Goal: Information Seeking & Learning: Learn about a topic

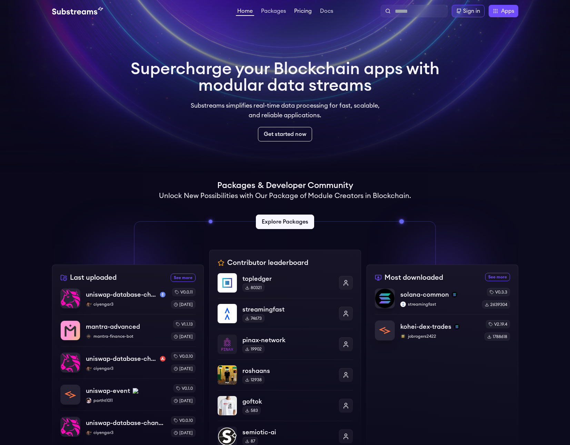
click at [297, 11] on link "Pricing" at bounding box center [303, 11] width 20 height 7
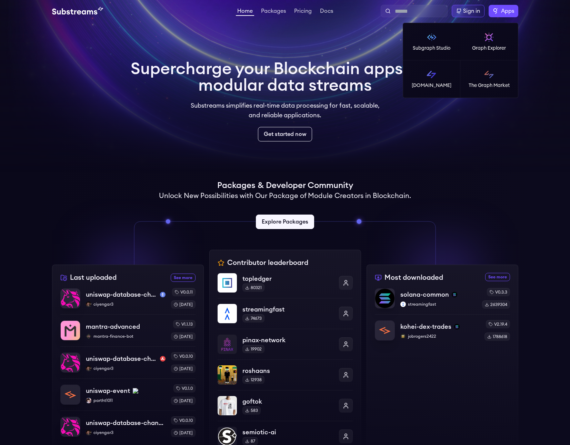
click at [495, 9] on label "Apps" at bounding box center [504, 11] width 30 height 12
click at [481, 80] on link "The Graph Market" at bounding box center [489, 78] width 58 height 37
click at [501, 12] on span "Apps" at bounding box center [507, 11] width 13 height 8
click at [445, 76] on link "[DOMAIN_NAME]" at bounding box center [432, 78] width 58 height 37
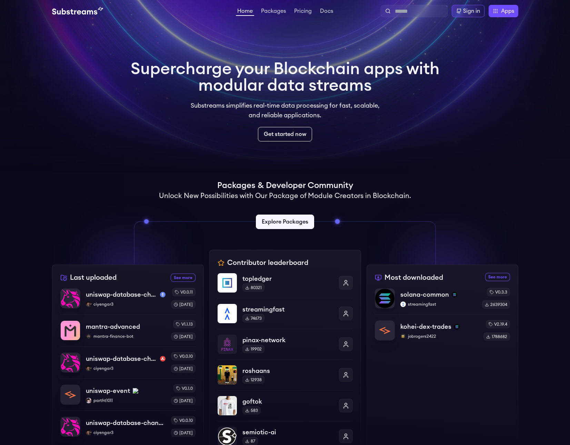
scroll to position [60, 0]
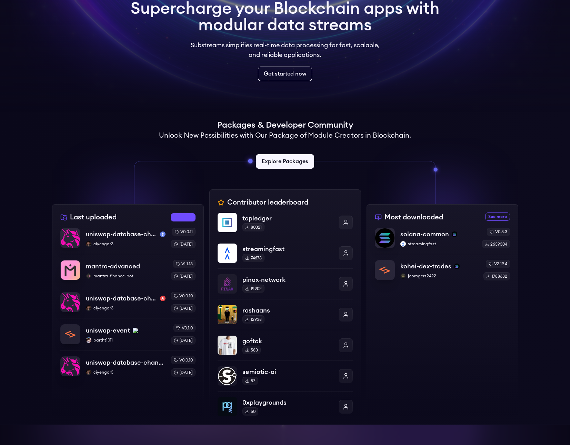
click at [189, 214] on link "See more recently uploaded packages" at bounding box center [183, 217] width 25 height 8
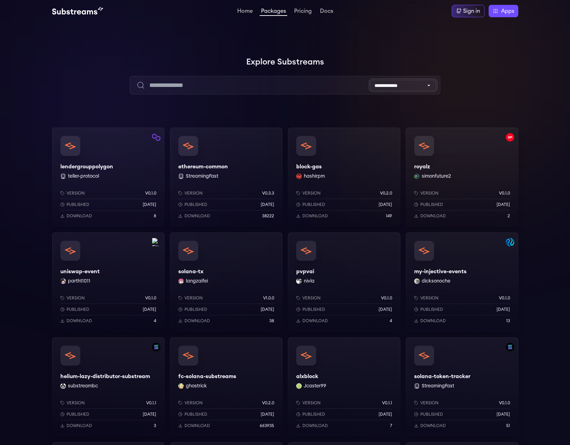
click at [420, 86] on select "**********" at bounding box center [403, 85] width 66 height 11
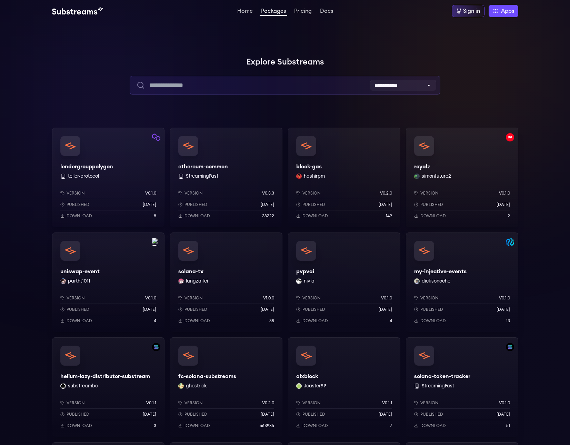
click at [278, 83] on input "text" at bounding box center [285, 85] width 311 height 19
click at [391, 77] on input "text" at bounding box center [285, 85] width 311 height 19
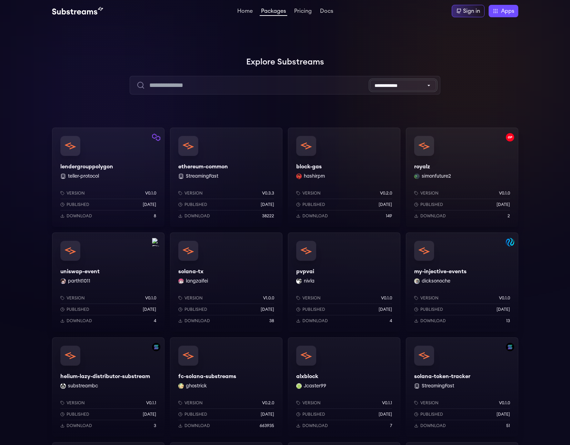
click at [395, 80] on select "**********" at bounding box center [403, 85] width 66 height 11
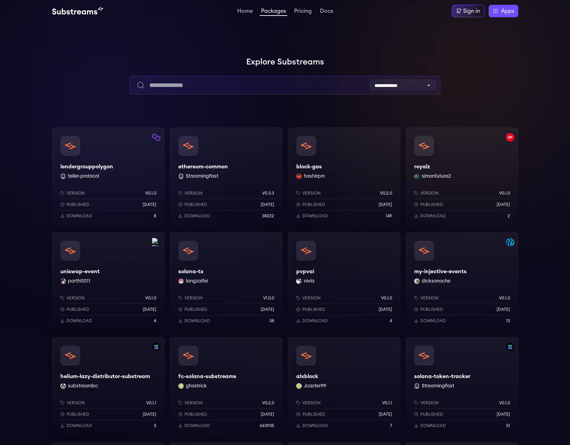
click at [237, 89] on input "text" at bounding box center [285, 85] width 311 height 19
click at [231, 85] on input "text" at bounding box center [285, 85] width 311 height 19
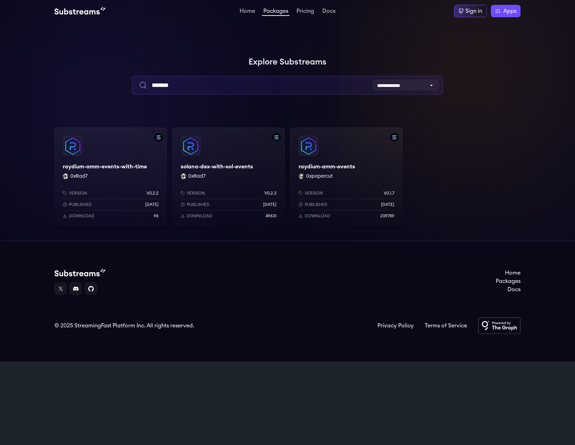
type input "*******"
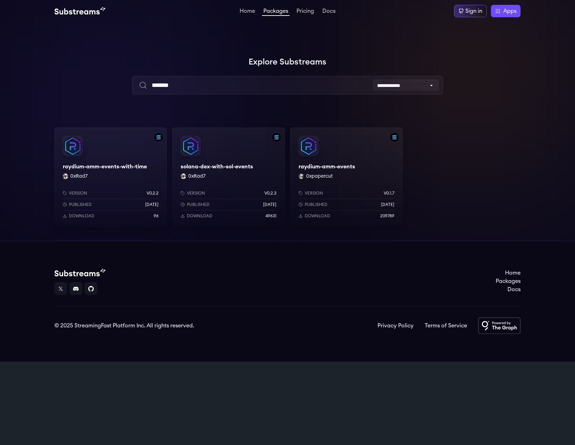
click at [338, 167] on div "raydium-amm-events 0xpapercut Version v0.1.7 Published 9 months ago Download 20…" at bounding box center [346, 177] width 112 height 99
click at [324, 13] on link "Docs" at bounding box center [329, 11] width 16 height 7
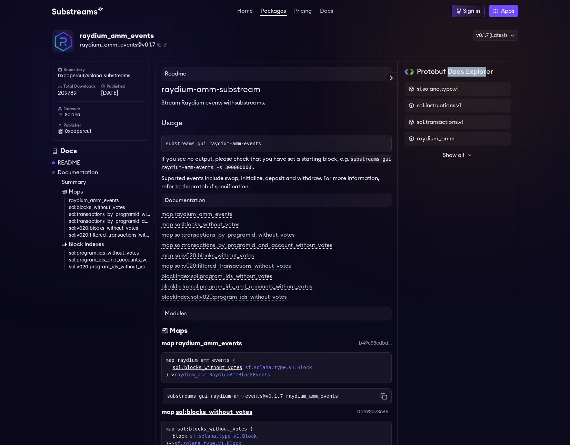
drag, startPoint x: 448, startPoint y: 71, endPoint x: 484, endPoint y: 75, distance: 36.1
click at [484, 75] on h2 "Protobuf Docs Explorer" at bounding box center [455, 72] width 76 height 10
click at [484, 76] on h2 "Protobuf Docs Explorer" at bounding box center [455, 72] width 76 height 10
click at [468, 158] on icon at bounding box center [470, 155] width 6 height 6
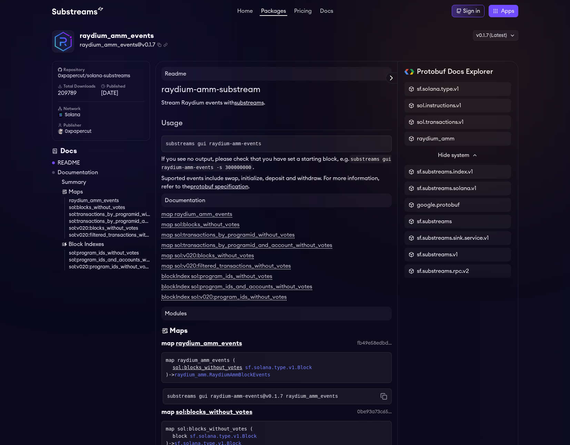
click at [82, 171] on link "Documentation" at bounding box center [78, 172] width 40 height 8
click at [69, 48] on img at bounding box center [62, 41] width 21 height 21
